Goal: Find contact information: Find contact information

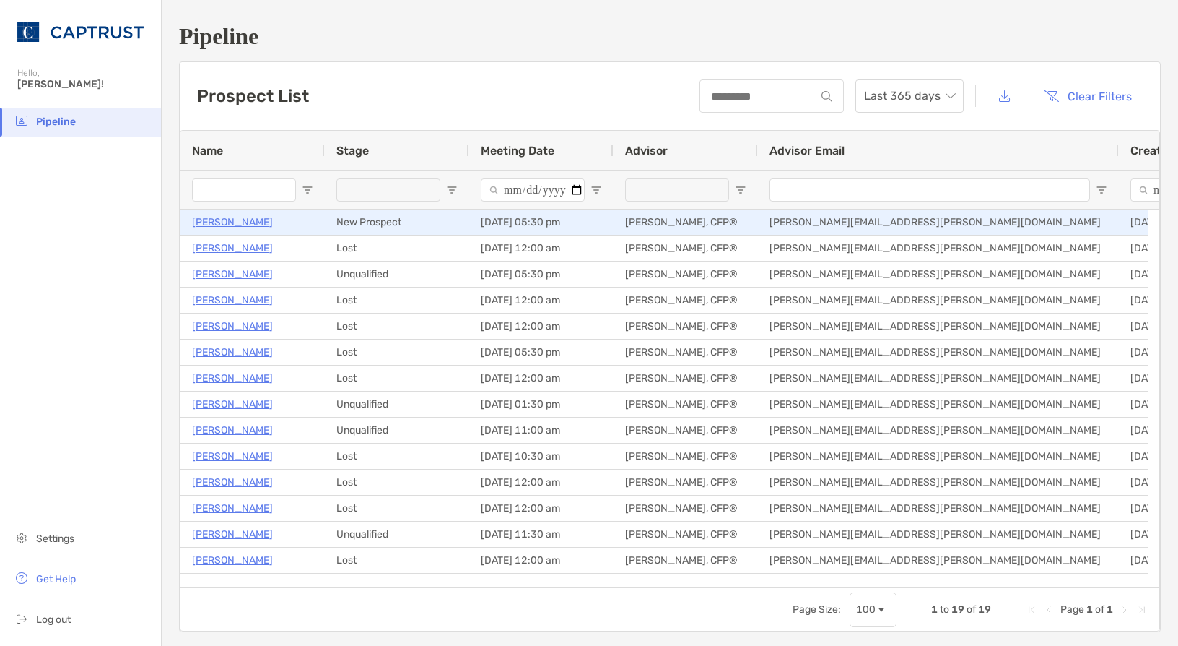
click at [228, 217] on p "[PERSON_NAME]" at bounding box center [232, 222] width 81 height 18
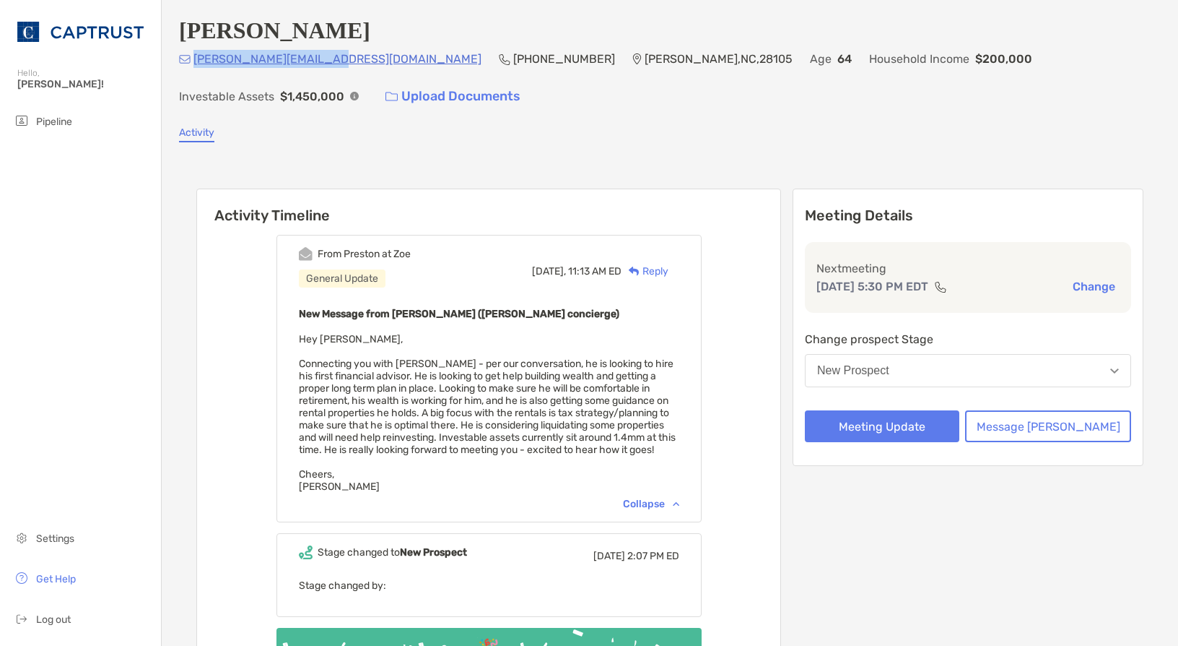
drag, startPoint x: 326, startPoint y: 67, endPoint x: 187, endPoint y: 78, distance: 139.1
click at [187, 78] on div "ned.ritchie1@gmail.com (704) 607-5329 Matthews , NC , 28105 Age 64 Household In…" at bounding box center [670, 81] width 982 height 62
copy p "ned.ritchie1@gmail.com"
